Goal: Information Seeking & Learning: Learn about a topic

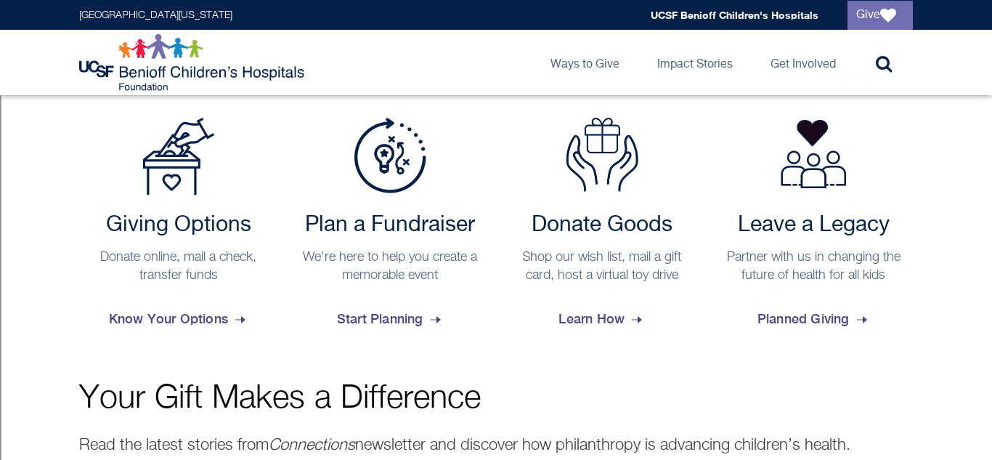
scroll to position [640, 0]
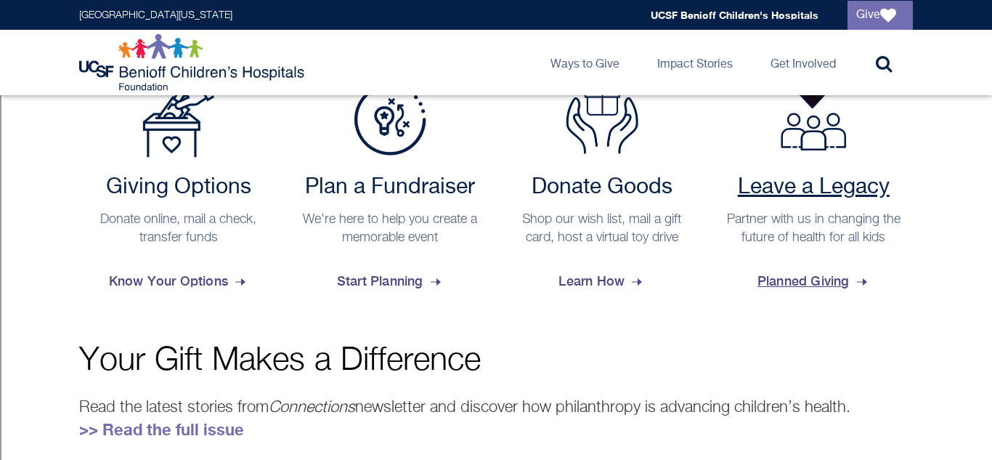
click at [830, 293] on span "Planned Giving" at bounding box center [813, 280] width 113 height 39
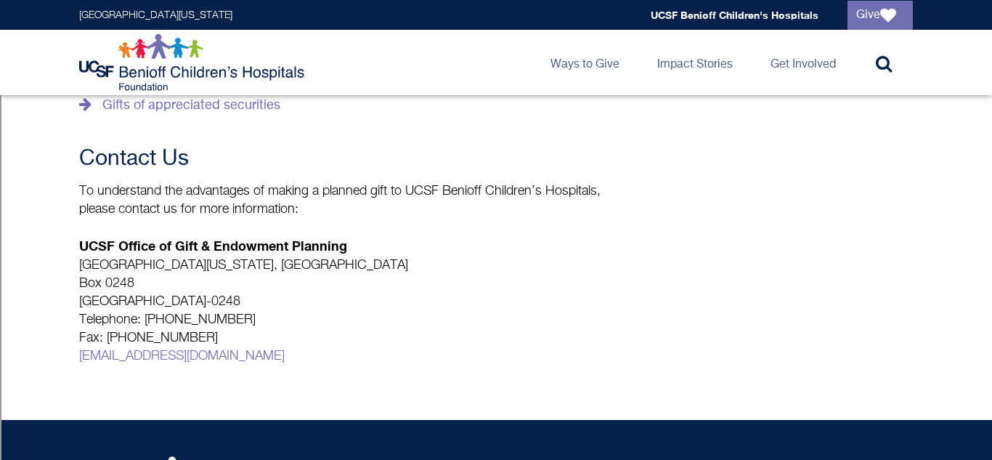
scroll to position [623, 0]
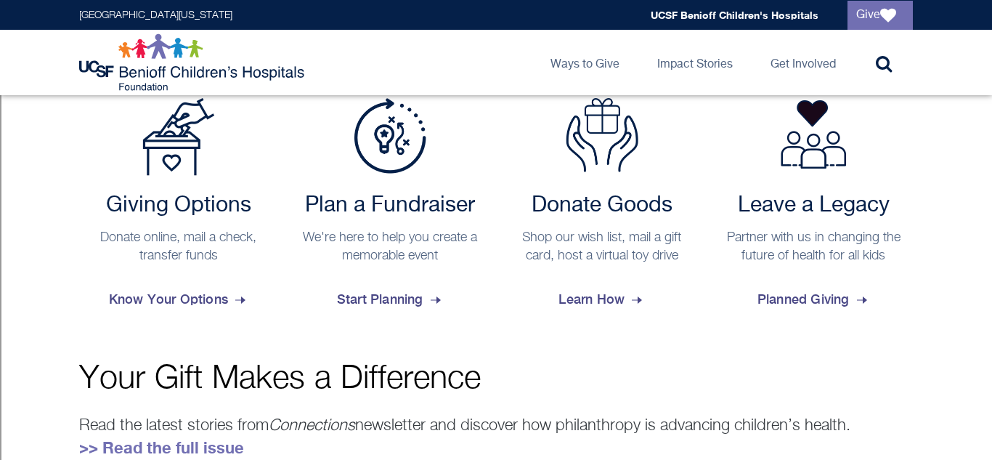
scroll to position [607, 0]
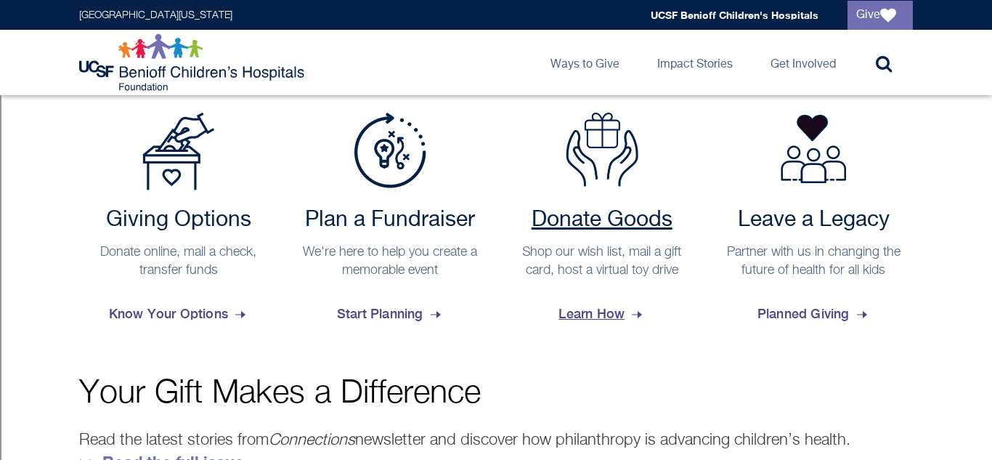
click at [572, 320] on span "Learn How" at bounding box center [601, 313] width 86 height 39
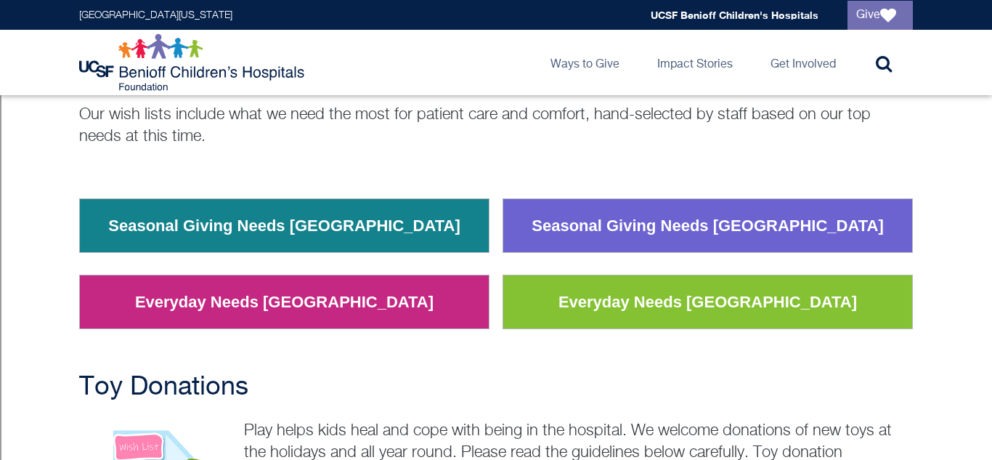
click at [402, 288] on td "Everyday Needs Oakland" at bounding box center [285, 302] width 410 height 54
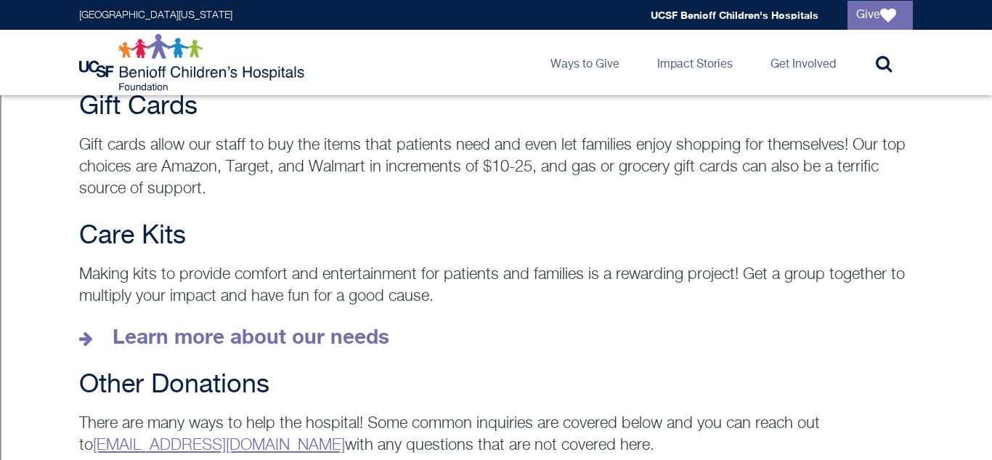
scroll to position [1995, 0]
click at [358, 324] on strong "Learn more about our needs" at bounding box center [251, 334] width 277 height 24
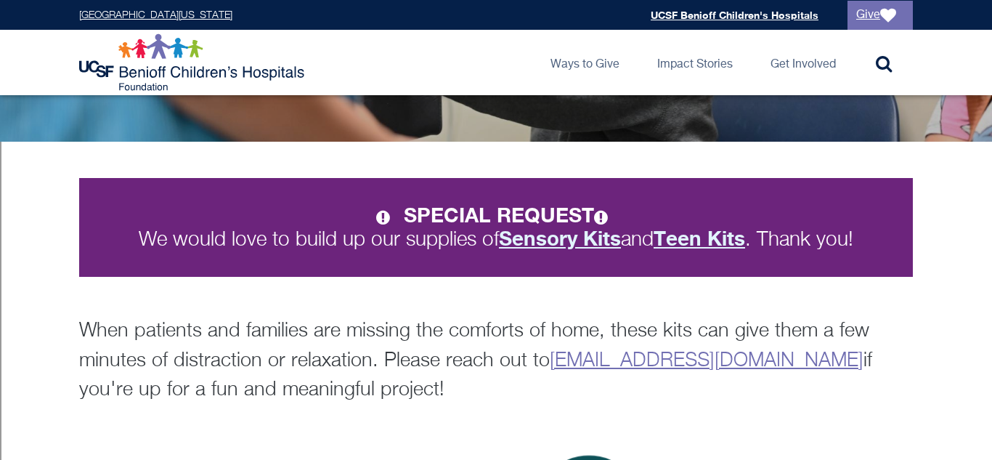
scroll to position [214, 0]
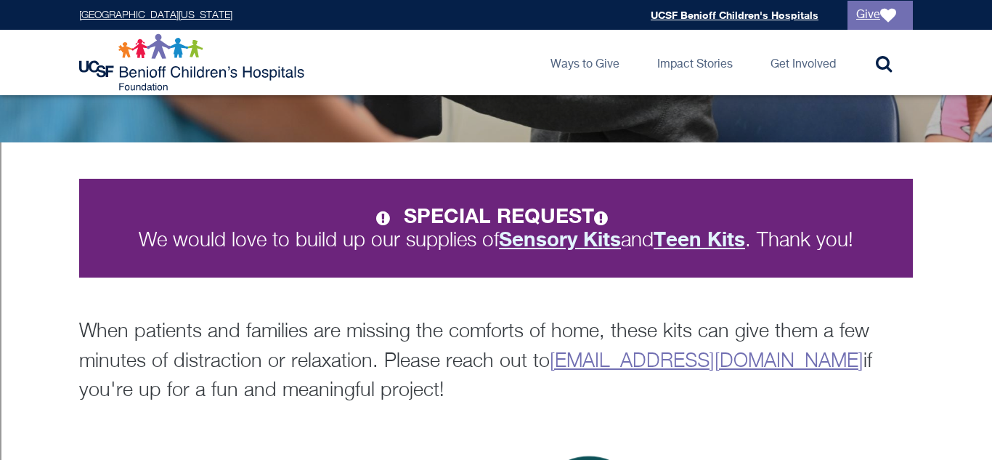
click at [591, 240] on strong "Sensory Kits" at bounding box center [560, 239] width 122 height 24
click at [700, 237] on strong "Teen Kits" at bounding box center [700, 239] width 92 height 24
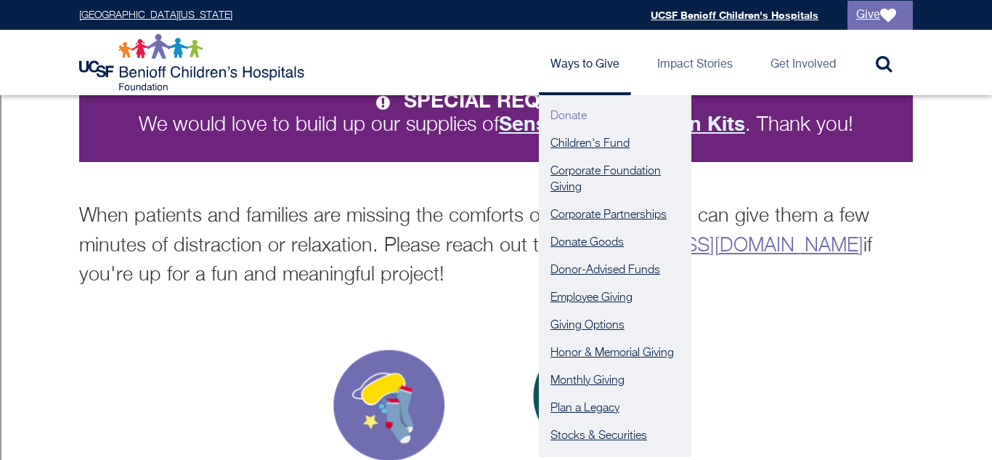
scroll to position [331, 0]
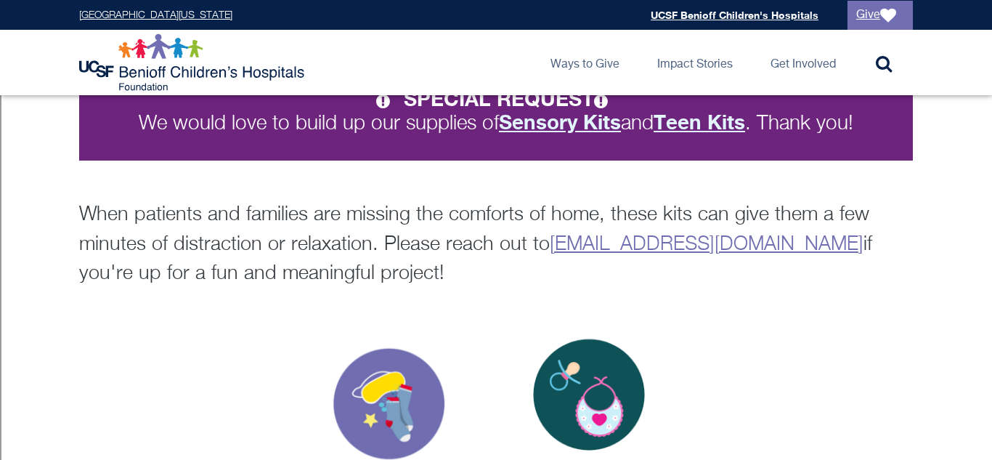
click at [550, 240] on link "[EMAIL_ADDRESS][DOMAIN_NAME]" at bounding box center [707, 245] width 314 height 20
drag, startPoint x: 545, startPoint y: 245, endPoint x: 537, endPoint y: 253, distance: 11.8
click at [537, 253] on p "When patients and families are missing the comforts of home, these kits can giv…" at bounding box center [496, 244] width 834 height 89
click at [500, 242] on p "When patients and families are missing the comforts of home, these kits can giv…" at bounding box center [496, 244] width 834 height 89
drag, startPoint x: 548, startPoint y: 243, endPoint x: 679, endPoint y: 235, distance: 131.6
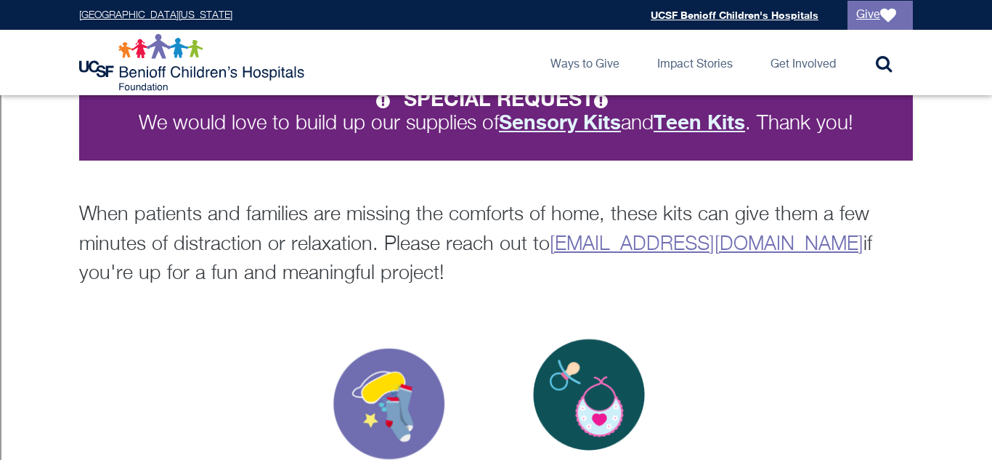
click at [679, 235] on link "[EMAIL_ADDRESS][DOMAIN_NAME]" at bounding box center [707, 245] width 314 height 20
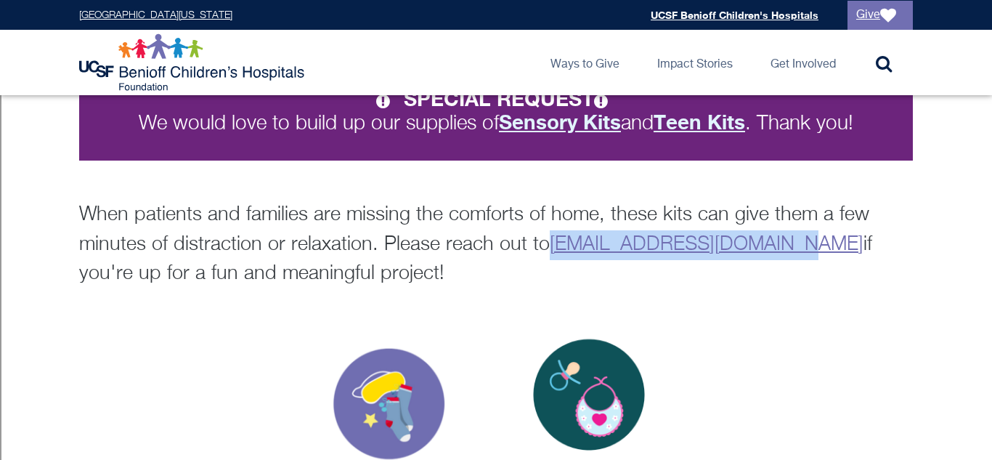
copy link "[EMAIL_ADDRESS][DOMAIN_NAME]"
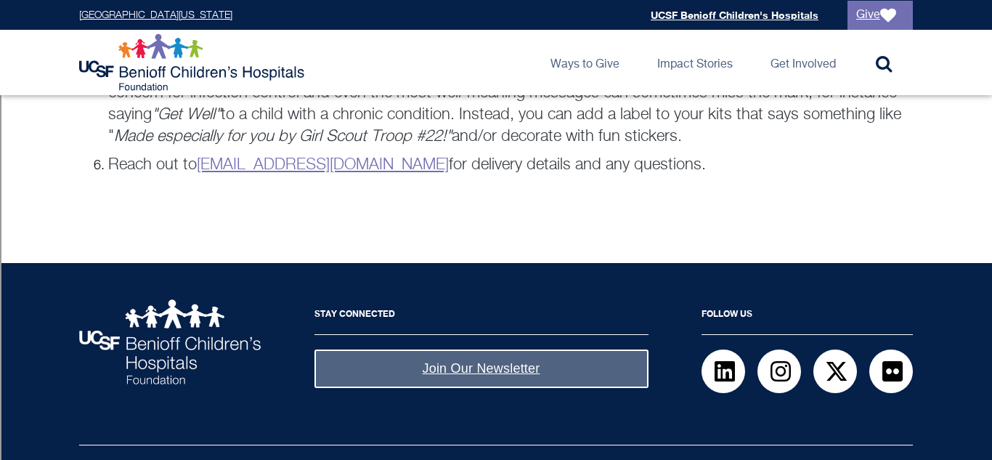
scroll to position [1286, 0]
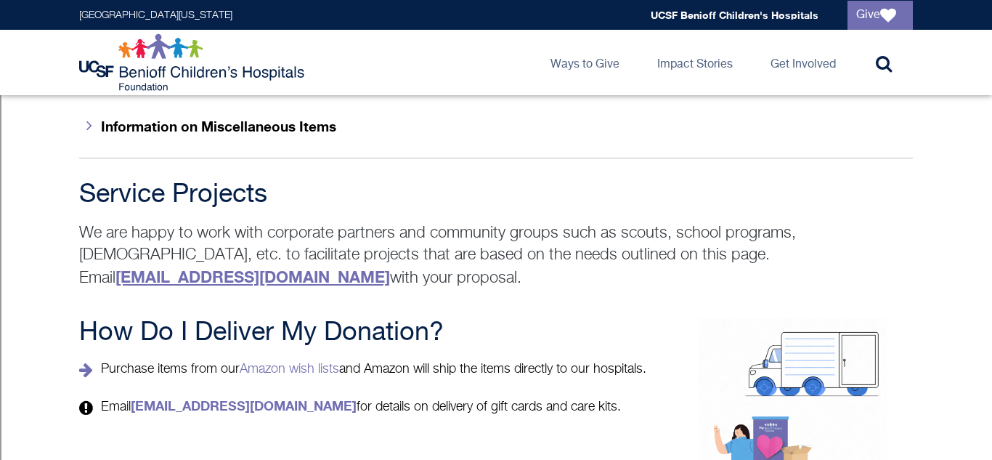
scroll to position [2410, 0]
drag, startPoint x: 147, startPoint y: 255, endPoint x: 50, endPoint y: 214, distance: 105.8
click at [50, 214] on div "Service Projects We are happy to work with corporate partners and community gro…" at bounding box center [496, 233] width 992 height 109
copy p "We are happy to work with corporate partners and community groups such as scout…"
click at [50, 214] on div "Service Projects We are happy to work with corporate partners and community gro…" at bounding box center [496, 233] width 992 height 109
